Goal: Information Seeking & Learning: Learn about a topic

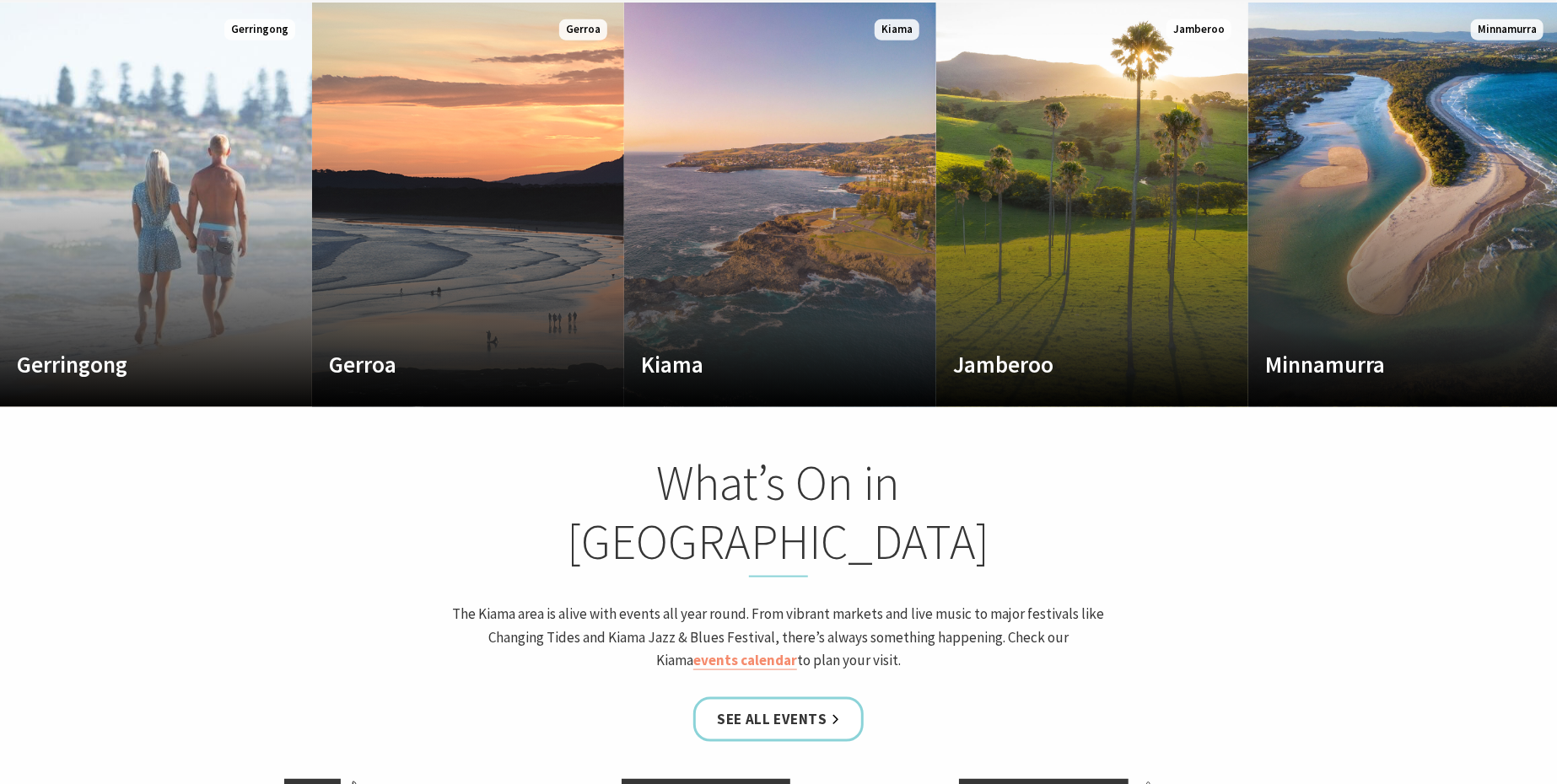
scroll to position [1071, 0]
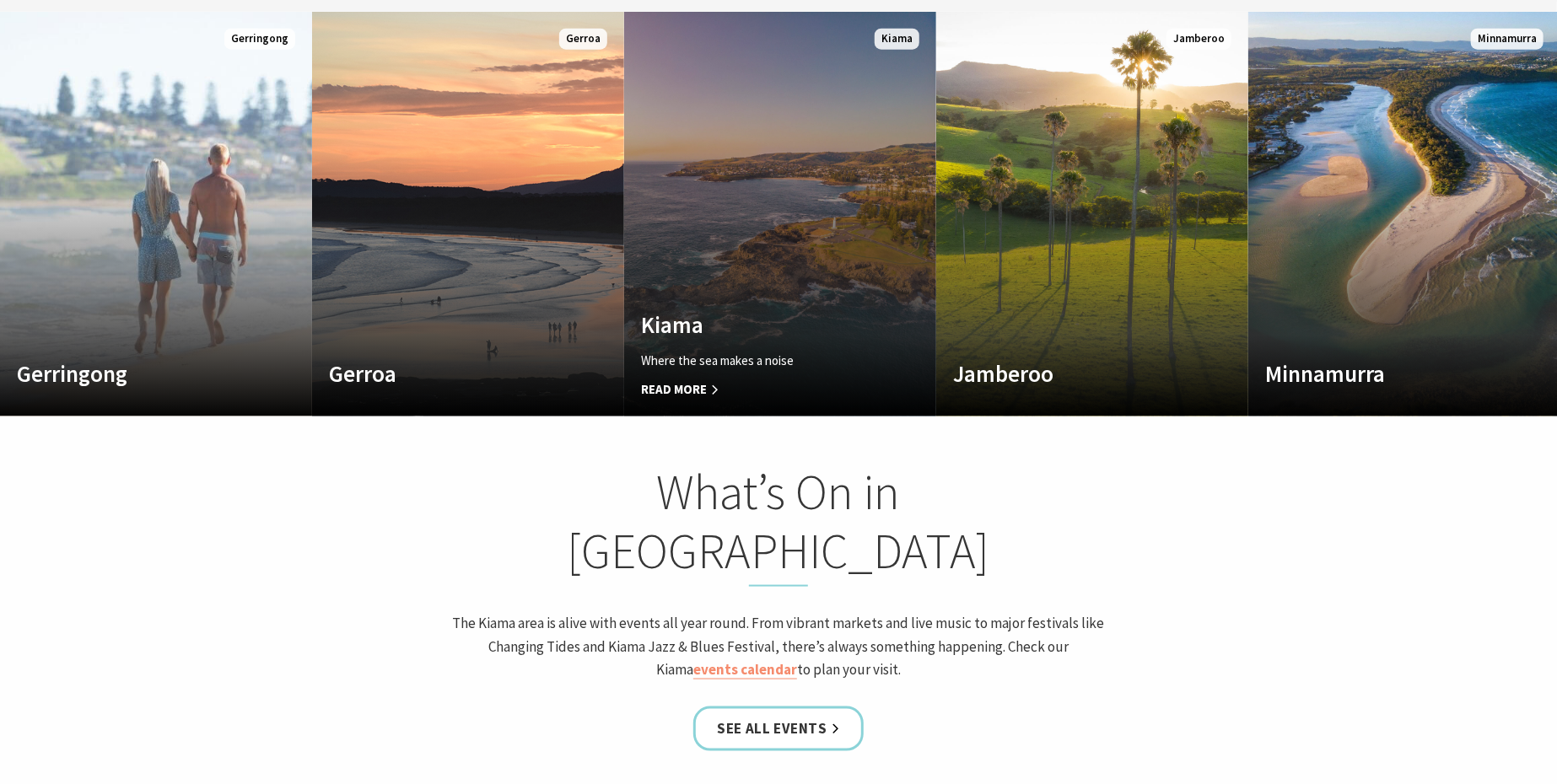
click at [744, 167] on link "Custom Image Used Kiama Where the sea makes a noise Read More Kiama" at bounding box center [780, 214] width 313 height 405
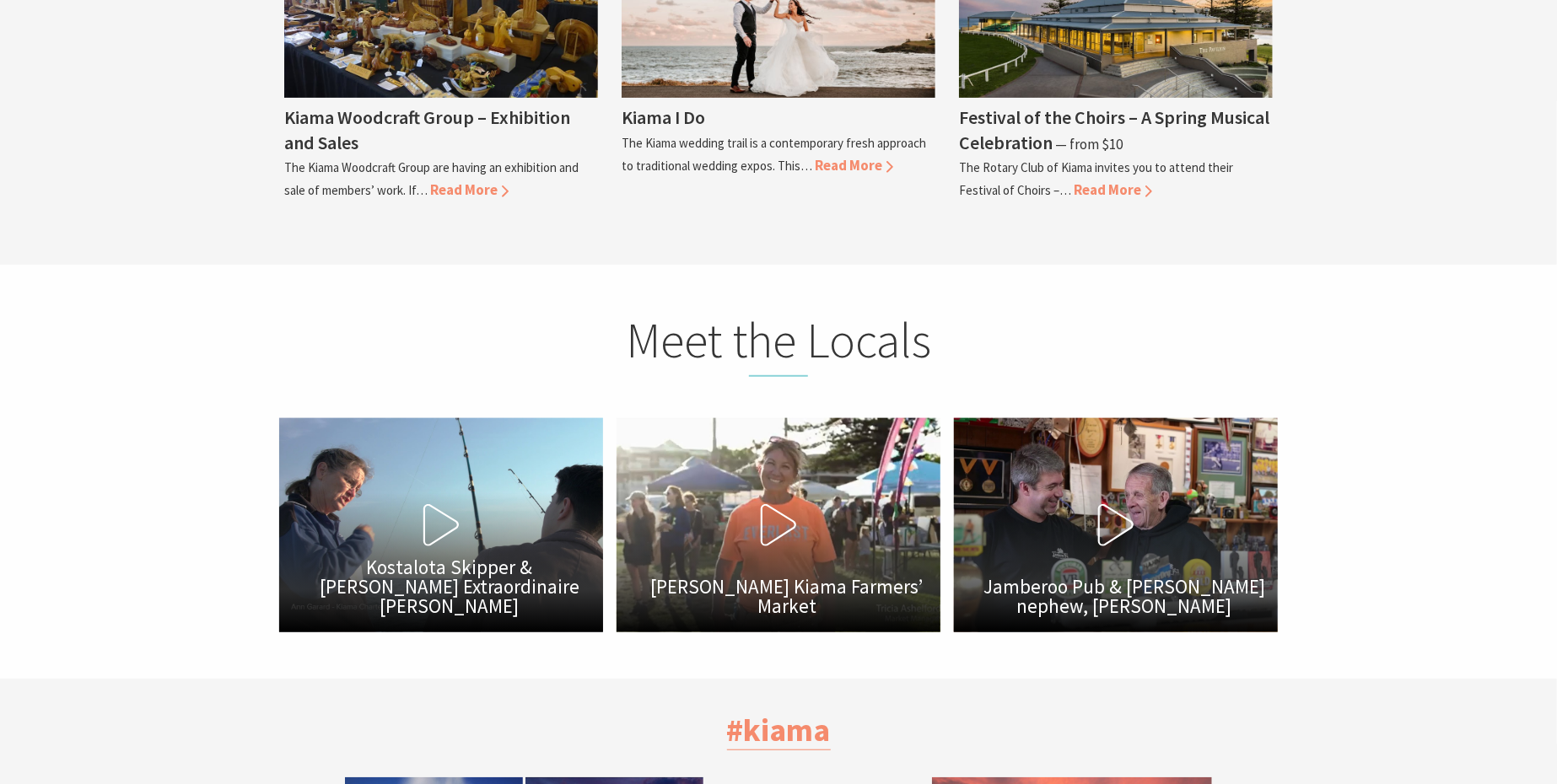
scroll to position [4189, 0]
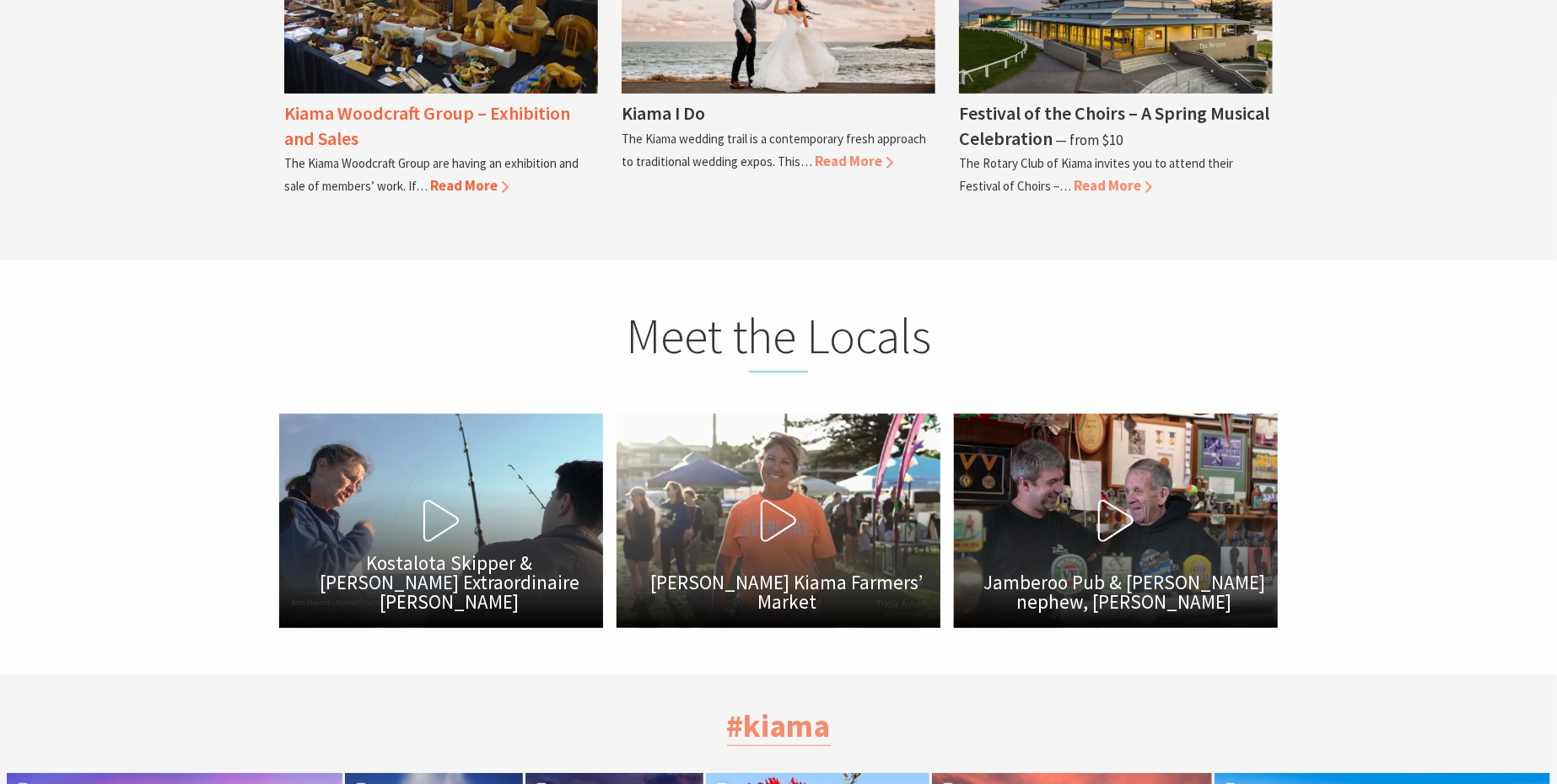
click at [447, 177] on span "Read More" at bounding box center [469, 186] width 79 height 18
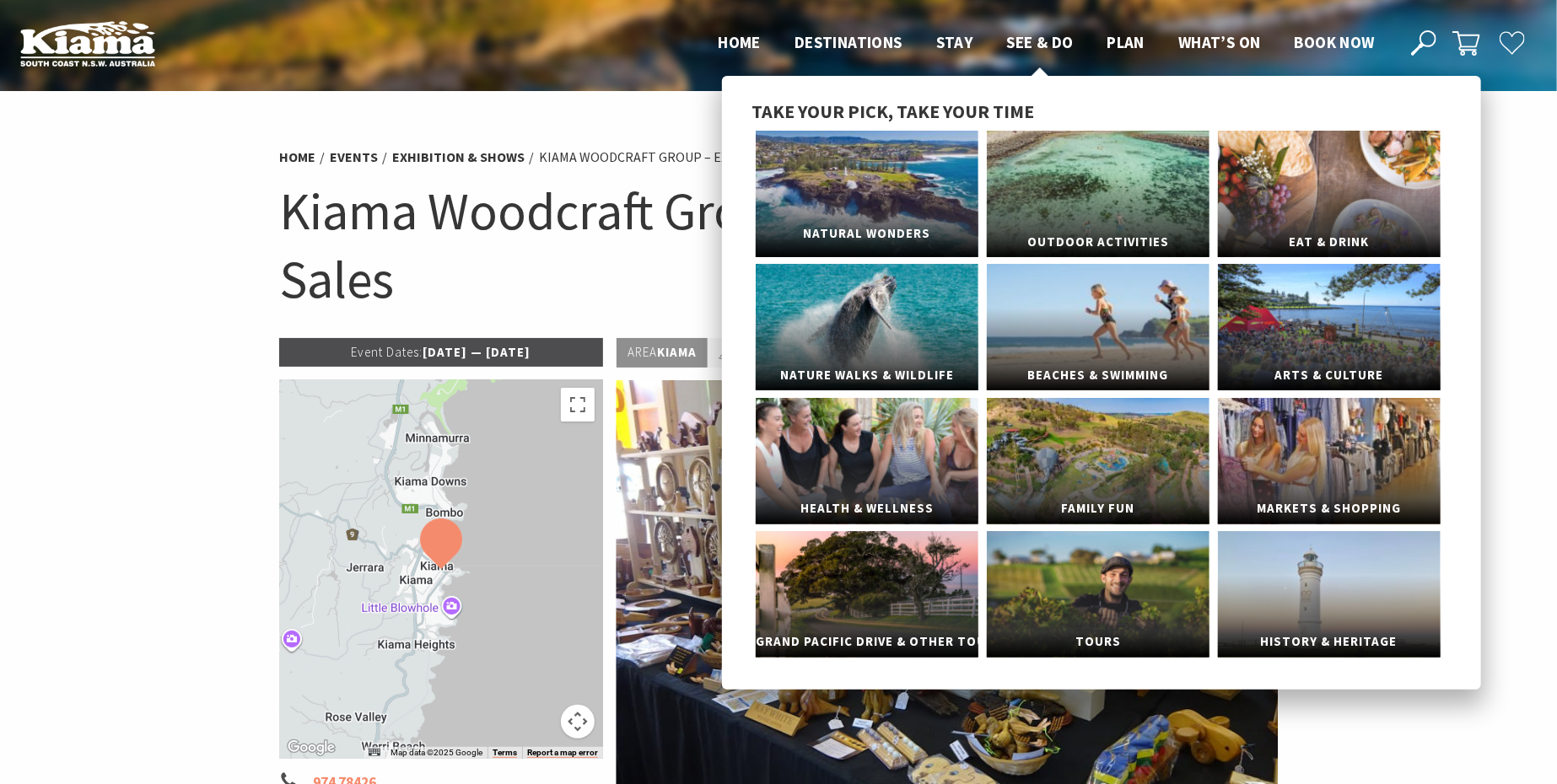
click at [901, 178] on link "Natural Wonders" at bounding box center [866, 193] width 223 height 127
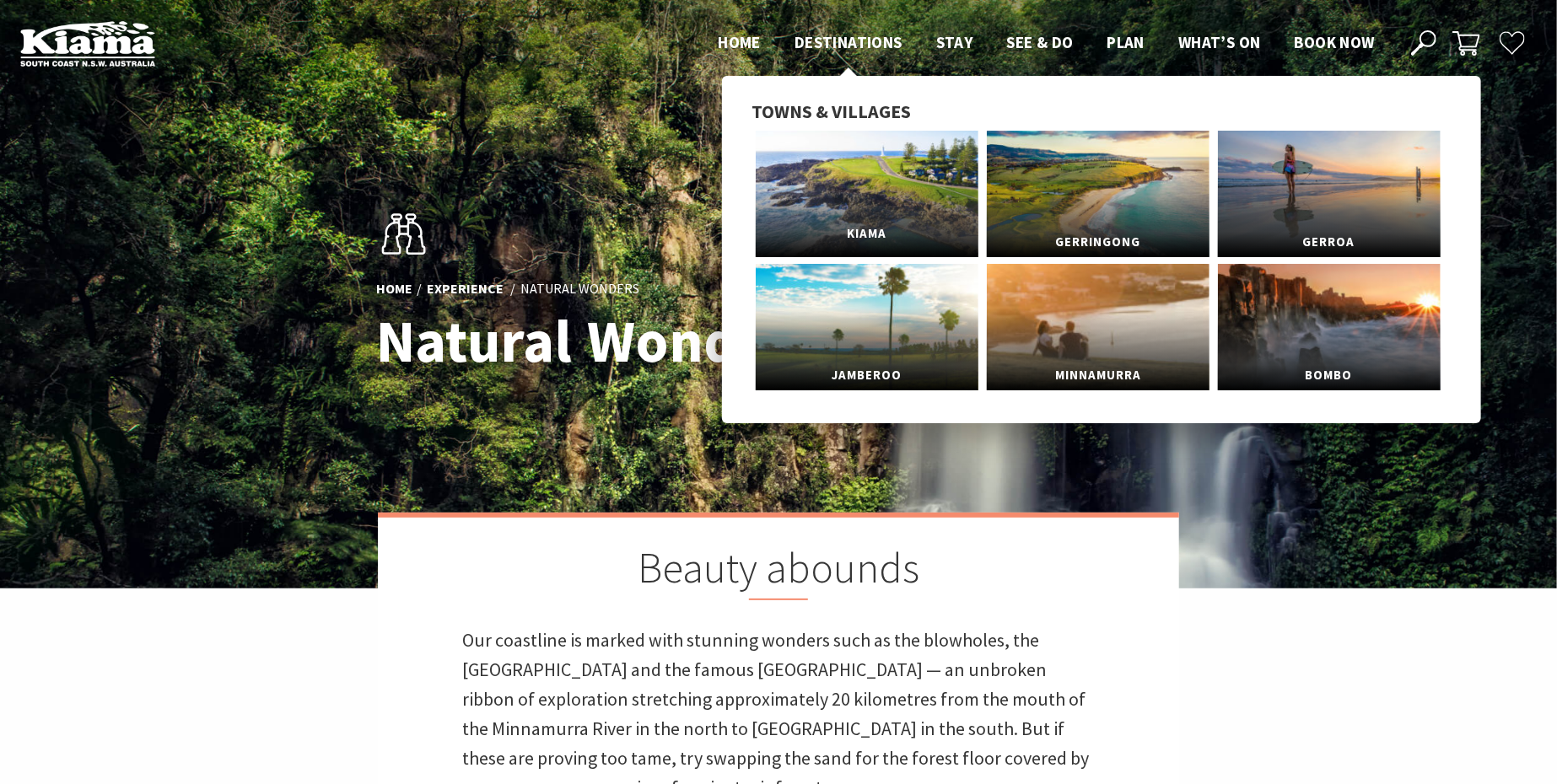
click at [885, 172] on link "Kiama" at bounding box center [866, 193] width 223 height 127
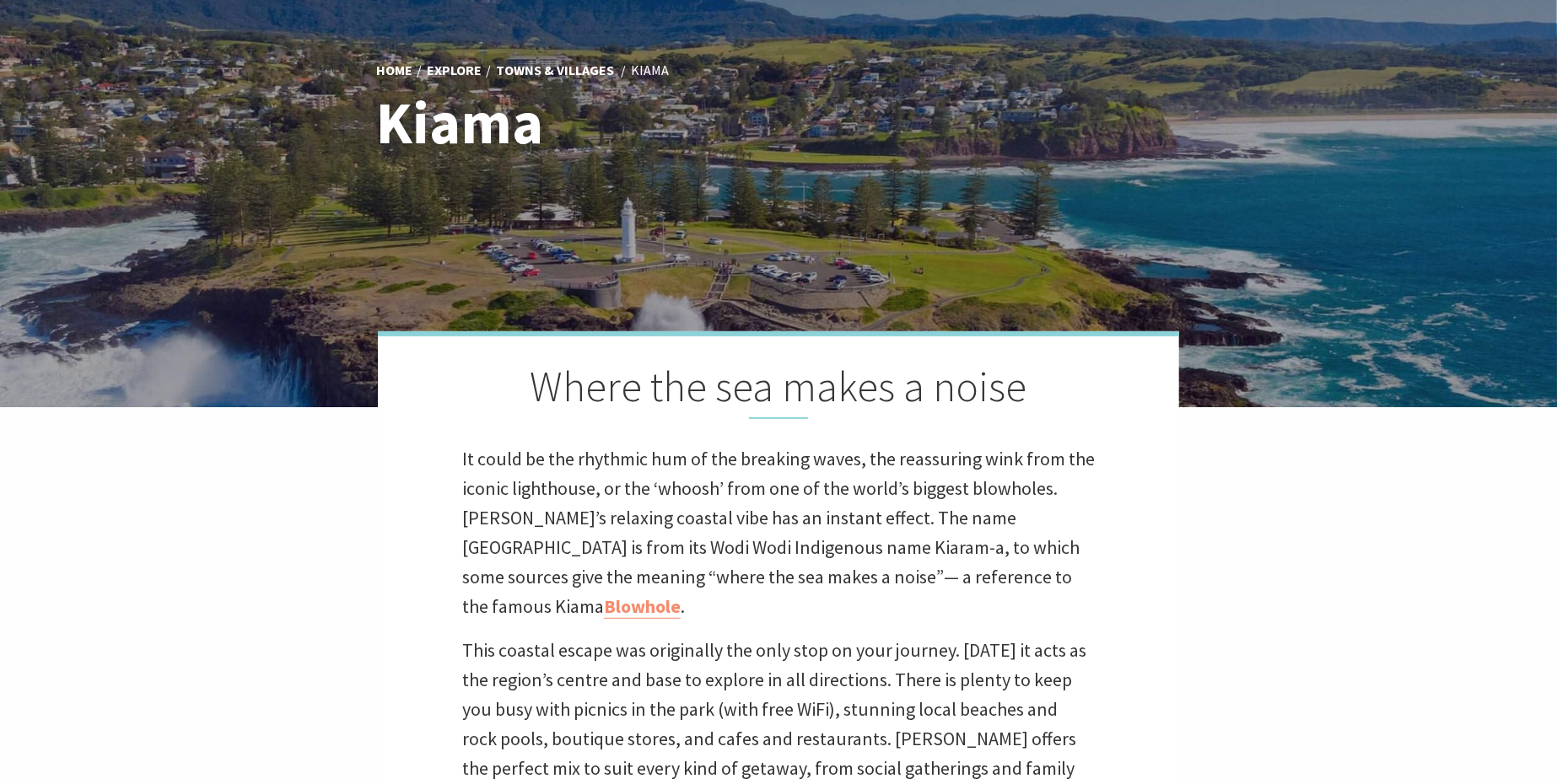
scroll to position [263, 0]
